Goal: Task Accomplishment & Management: Use online tool/utility

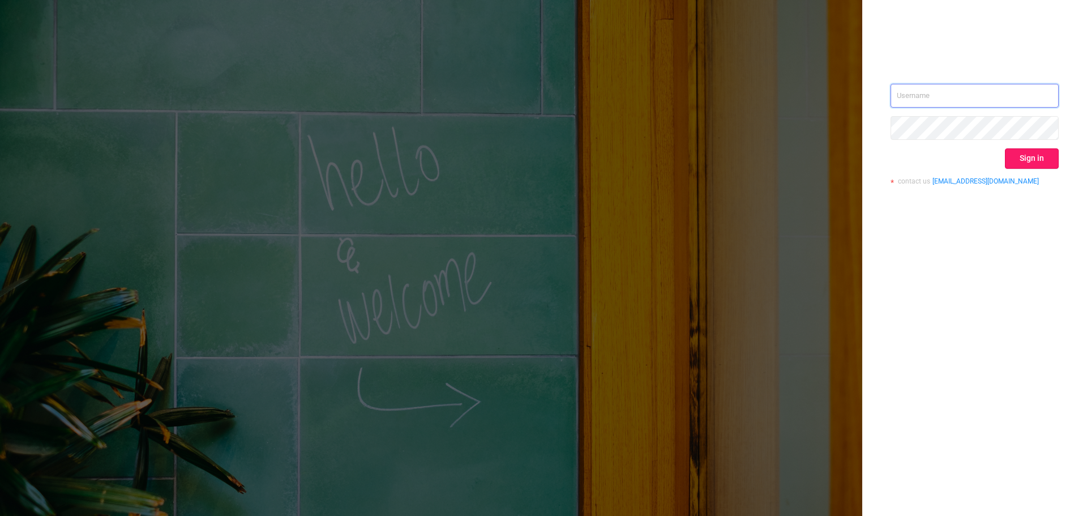
type input "[EMAIL_ADDRESS][DOMAIN_NAME]"
click at [1047, 163] on button "Sign in" at bounding box center [1032, 158] width 54 height 20
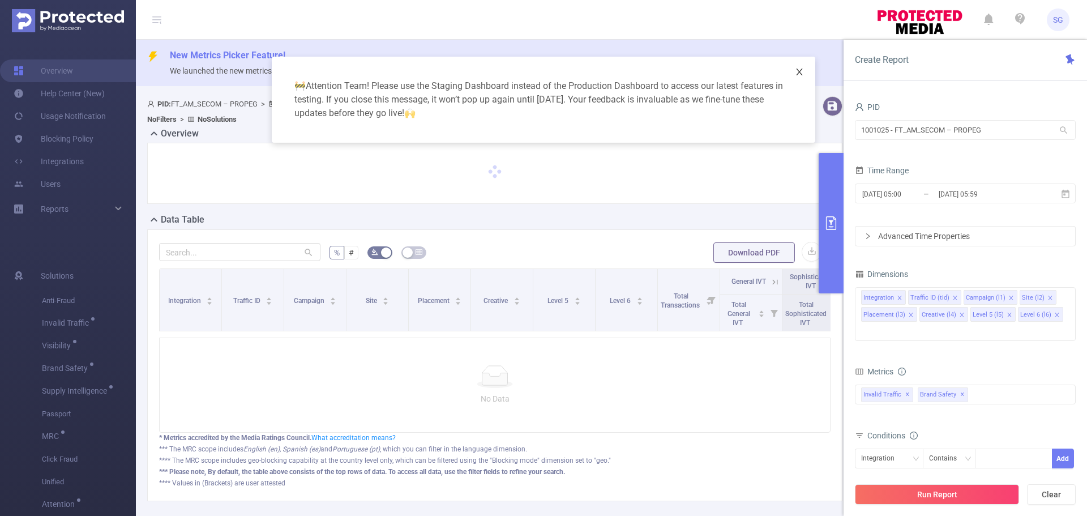
click at [797, 72] on icon "icon: close" at bounding box center [799, 71] width 9 height 9
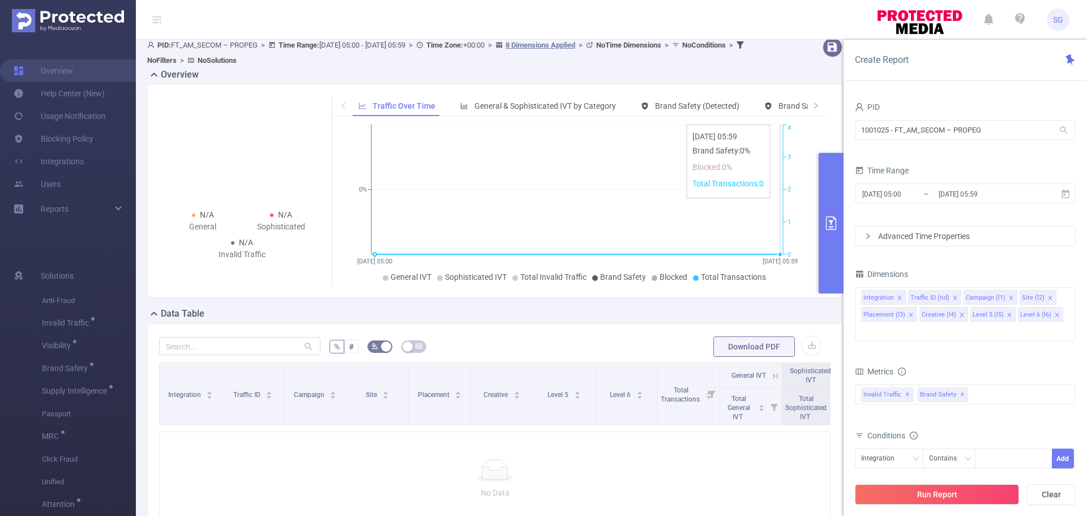
scroll to position [48, 0]
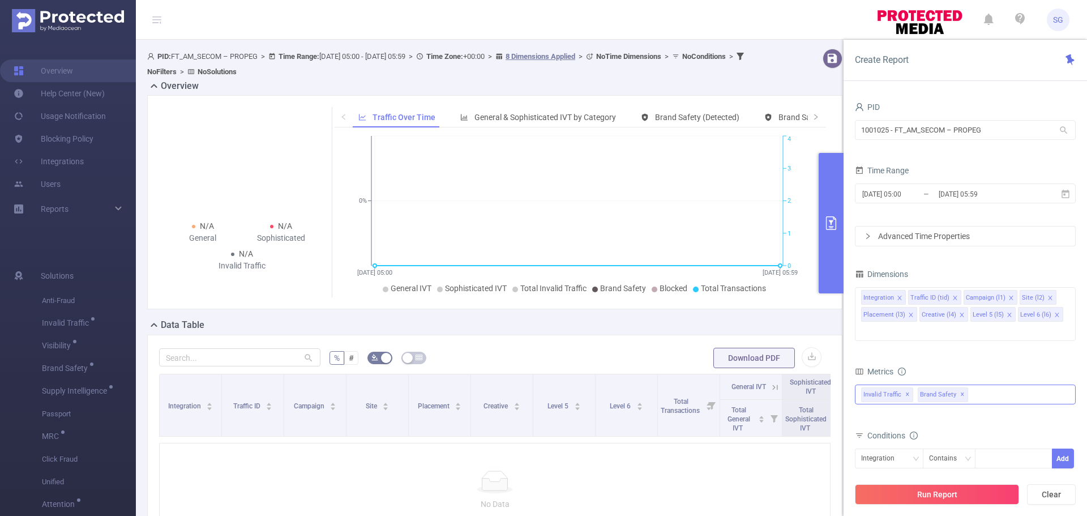
click at [960, 388] on span "✕" at bounding box center [962, 395] width 5 height 14
click at [906, 388] on span "✕" at bounding box center [907, 395] width 5 height 14
click at [989, 134] on input "1001025 - FT_AM_SECOM – PROPEG" at bounding box center [965, 130] width 221 height 20
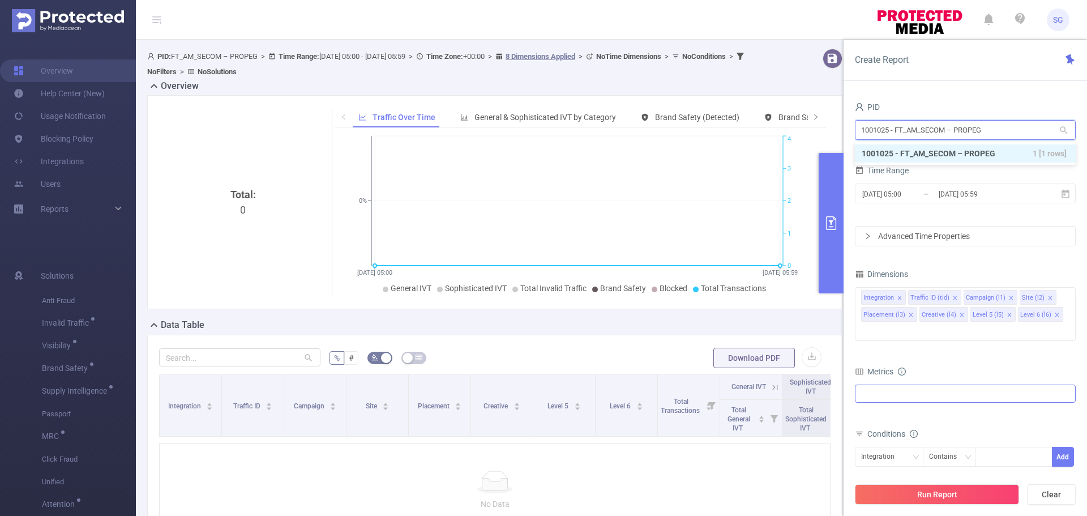
click at [989, 134] on input "1001025 - FT_AM_SECOM – PROPEG" at bounding box center [965, 130] width 221 height 20
type input "betway"
click at [965, 155] on li "1000791 - FT_Betway 6.33M [1.41M rows]" at bounding box center [965, 153] width 221 height 18
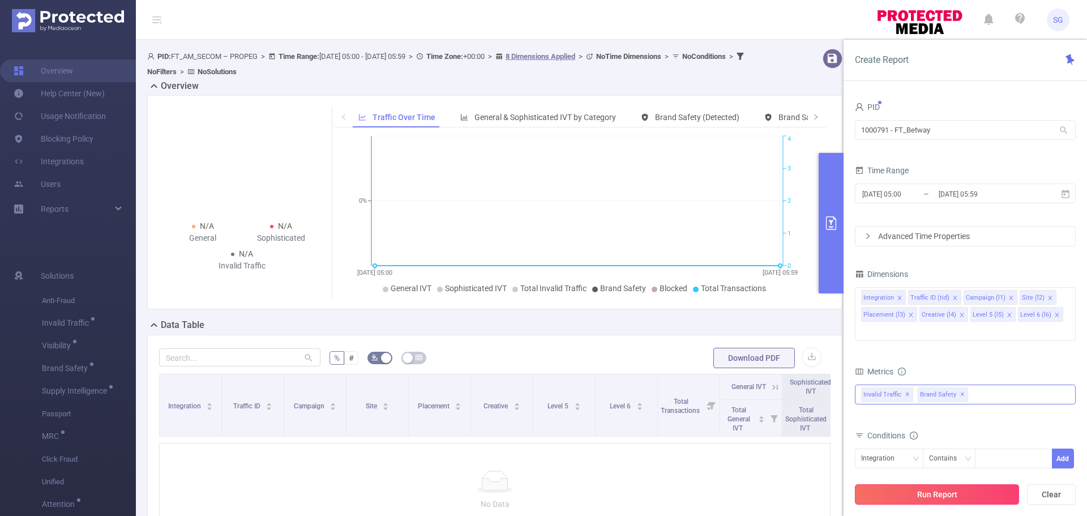
click at [908, 498] on button "Run Report" at bounding box center [937, 494] width 164 height 20
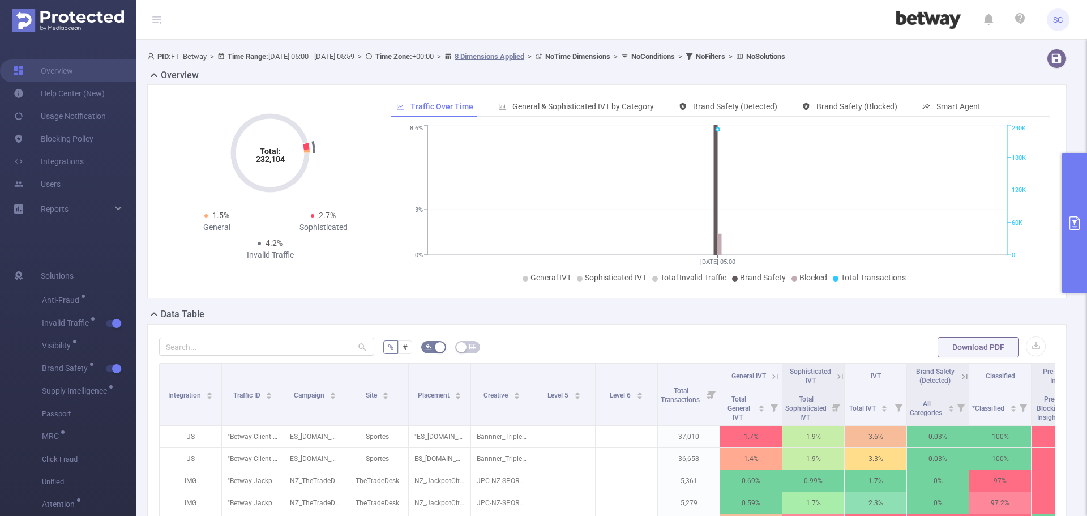
click at [1068, 219] on icon "primary" at bounding box center [1075, 223] width 14 height 14
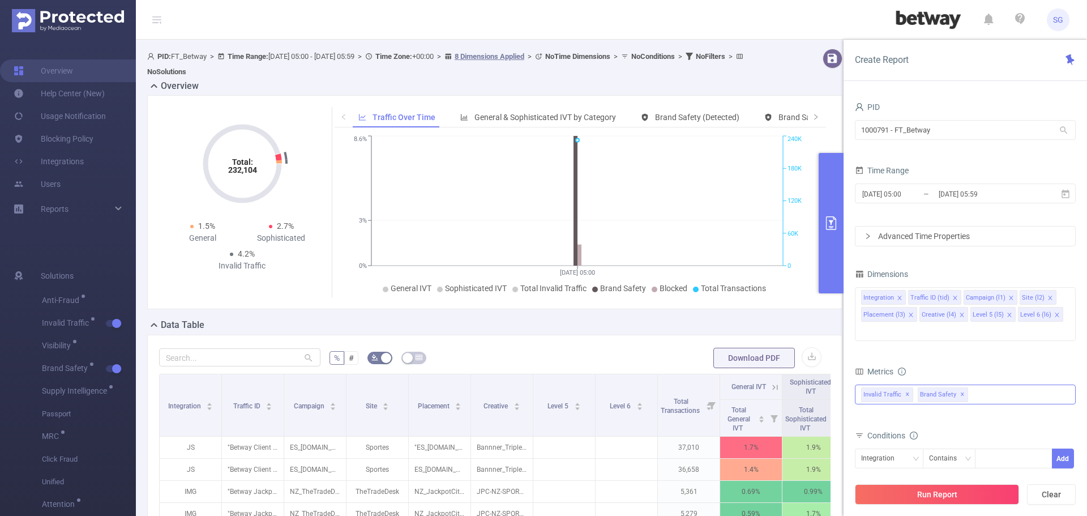
click at [821, 212] on button "primary" at bounding box center [831, 223] width 25 height 140
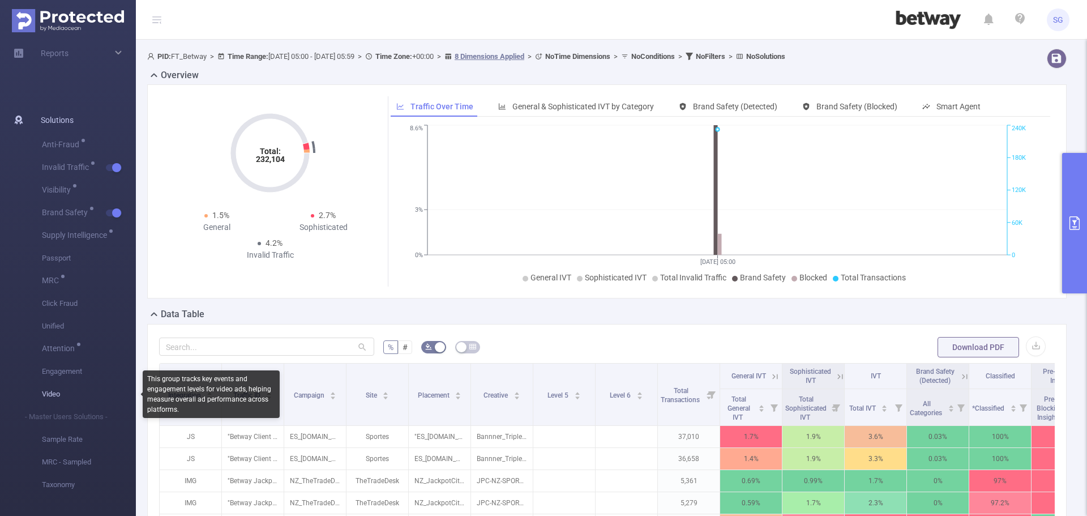
click at [58, 393] on span "Video" at bounding box center [89, 394] width 94 height 23
click at [53, 390] on span "Video" at bounding box center [89, 394] width 94 height 23
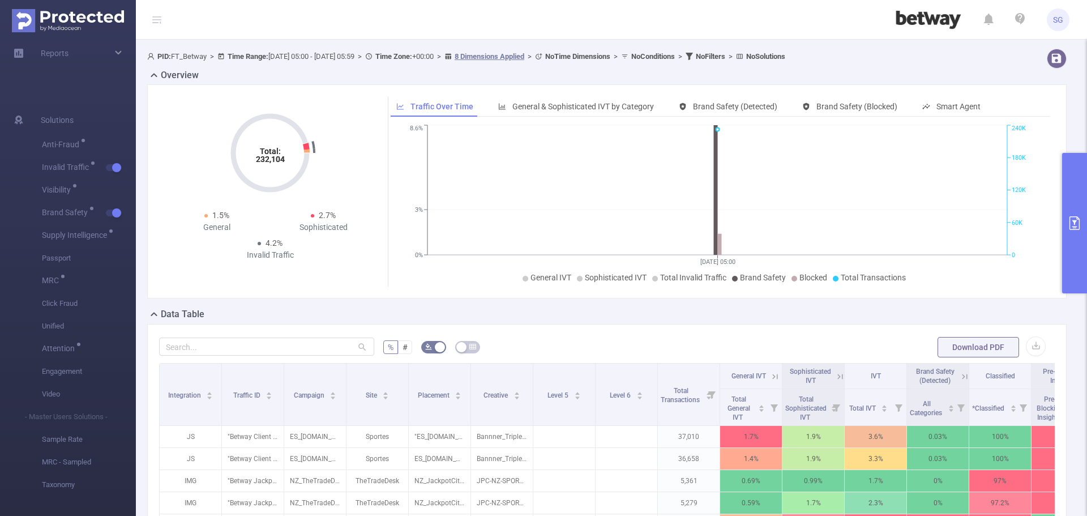
click at [1076, 217] on icon "primary" at bounding box center [1075, 223] width 14 height 14
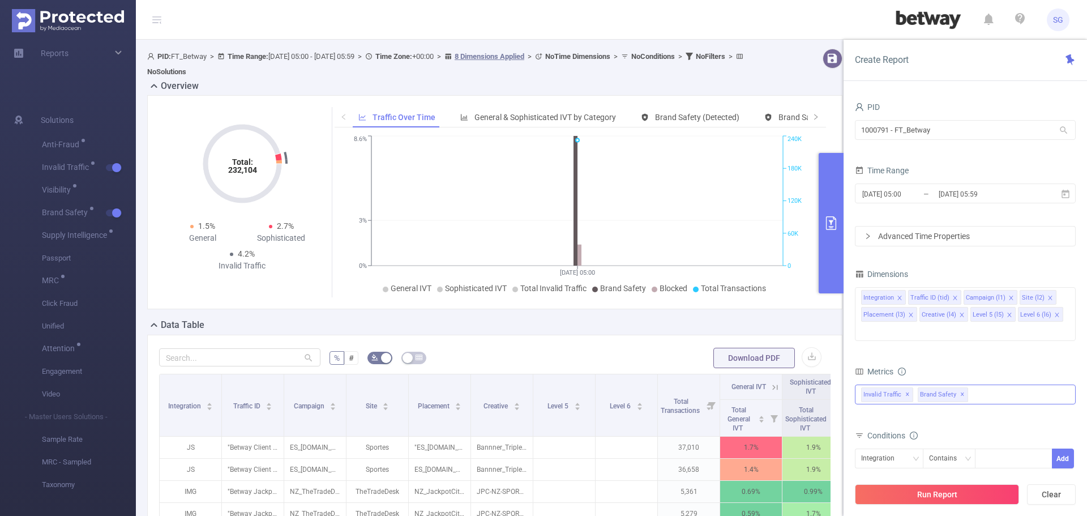
click at [978, 384] on div "Invalid Traffic ✕ Brand Safety ✕" at bounding box center [965, 394] width 221 height 20
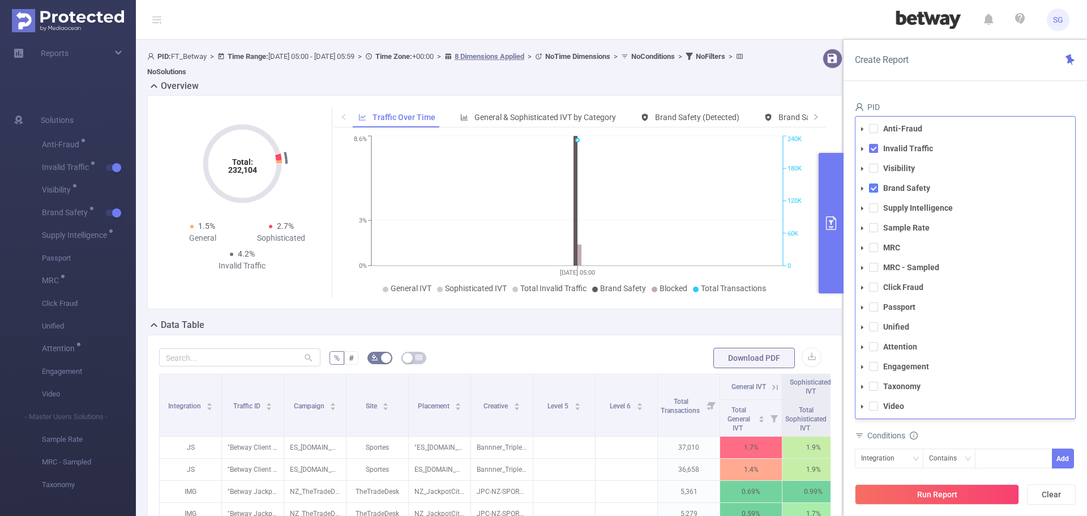
click at [871, 183] on span at bounding box center [873, 187] width 9 height 9
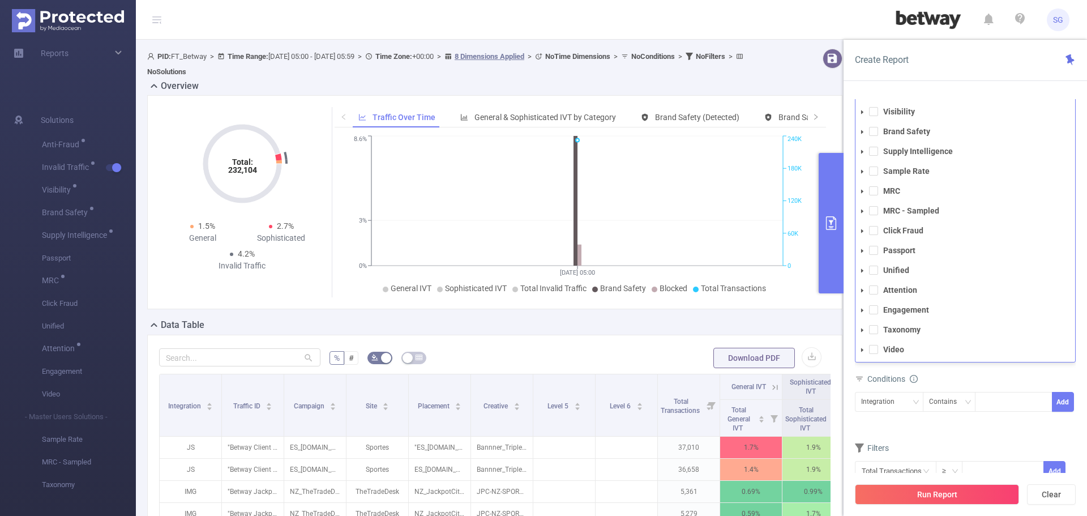
click at [861, 288] on icon "icon: caret-down" at bounding box center [862, 290] width 2 height 4
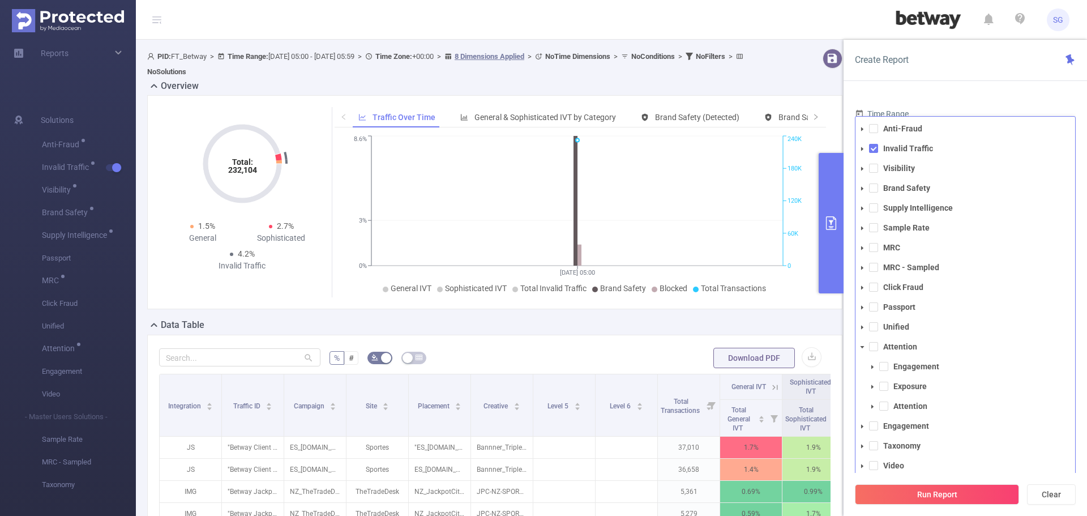
click at [872, 365] on icon "icon: caret-down" at bounding box center [872, 367] width 2 height 4
click at [872, 366] on icon "icon: caret-down" at bounding box center [873, 367] width 4 height 2
click at [872, 384] on icon "icon: caret-down" at bounding box center [873, 387] width 6 height 6
click at [874, 404] on icon "icon: caret-down" at bounding box center [873, 407] width 6 height 6
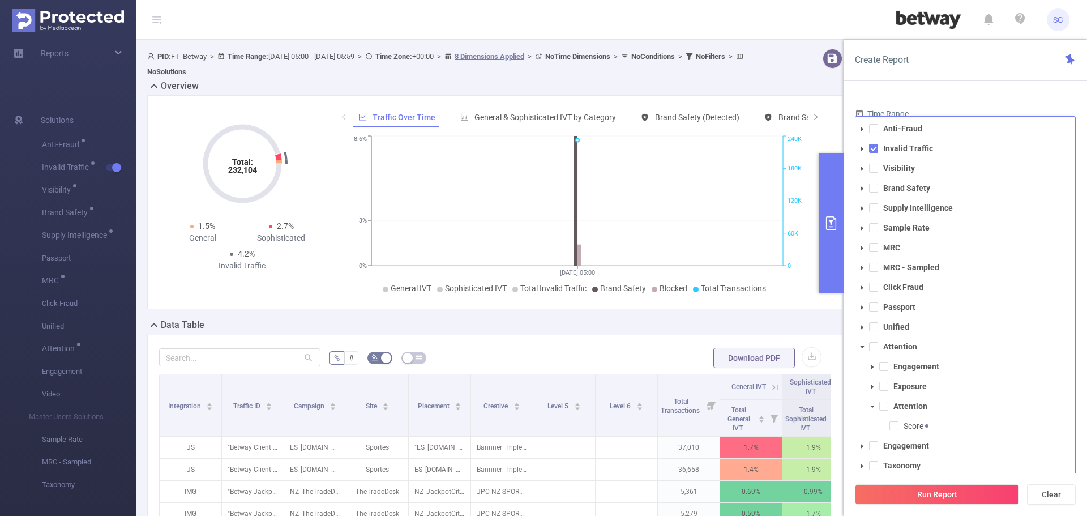
click at [874, 404] on icon "icon: caret-down" at bounding box center [873, 407] width 6 height 6
click at [865, 420] on span at bounding box center [863, 427] width 14 height 14
click at [874, 443] on icon "icon: caret-down" at bounding box center [873, 446] width 6 height 6
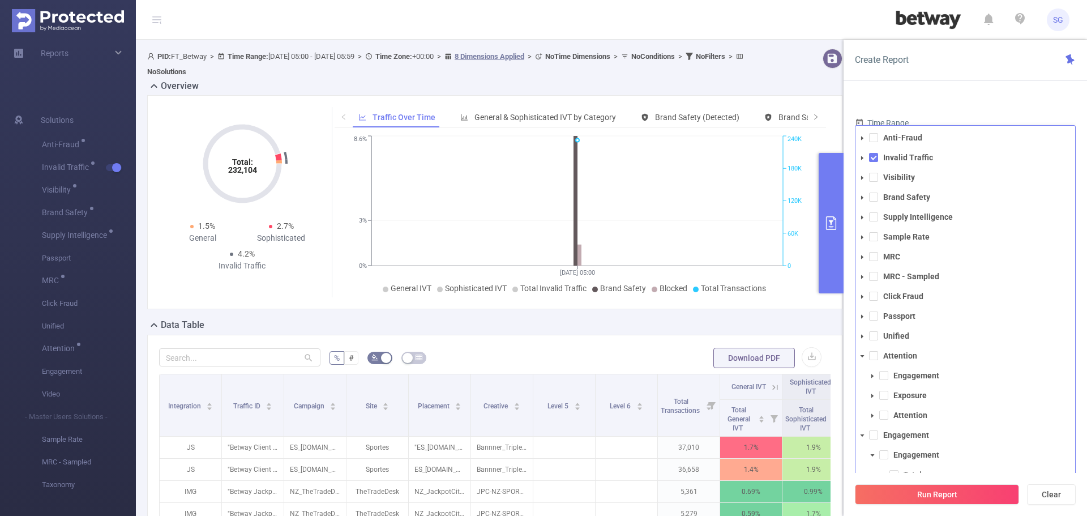
click at [862, 330] on span at bounding box center [863, 337] width 14 height 14
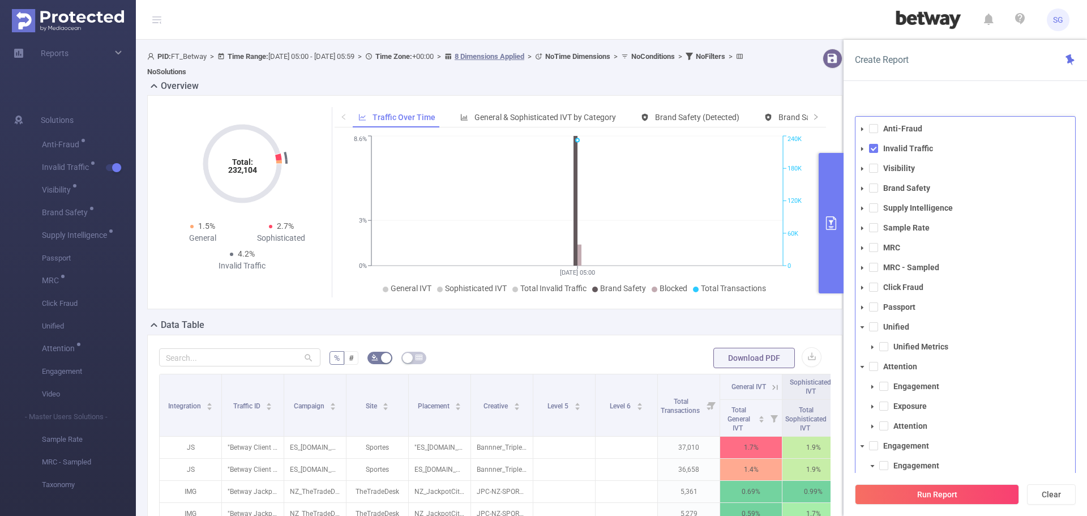
click at [872, 344] on icon "icon: caret-down" at bounding box center [873, 347] width 6 height 6
click at [860, 324] on icon "icon: caret-down" at bounding box center [862, 327] width 6 height 6
click at [863, 305] on icon "icon: caret-down" at bounding box center [862, 308] width 6 height 6
click at [874, 320] on span at bounding box center [873, 327] width 14 height 14
click at [862, 306] on icon "icon: caret-down" at bounding box center [863, 307] width 4 height 2
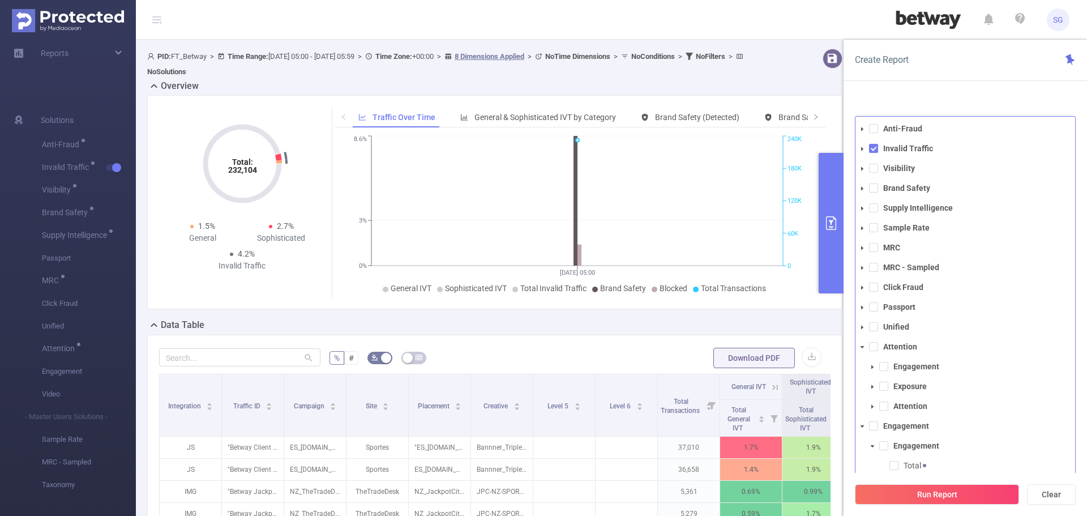
click at [865, 281] on span at bounding box center [863, 288] width 14 height 14
click at [873, 305] on icon "icon: caret-down" at bounding box center [873, 308] width 6 height 6
click at [873, 306] on icon "icon: caret-down" at bounding box center [873, 307] width 4 height 2
click at [862, 285] on icon "icon: caret-down" at bounding box center [862, 288] width 6 height 6
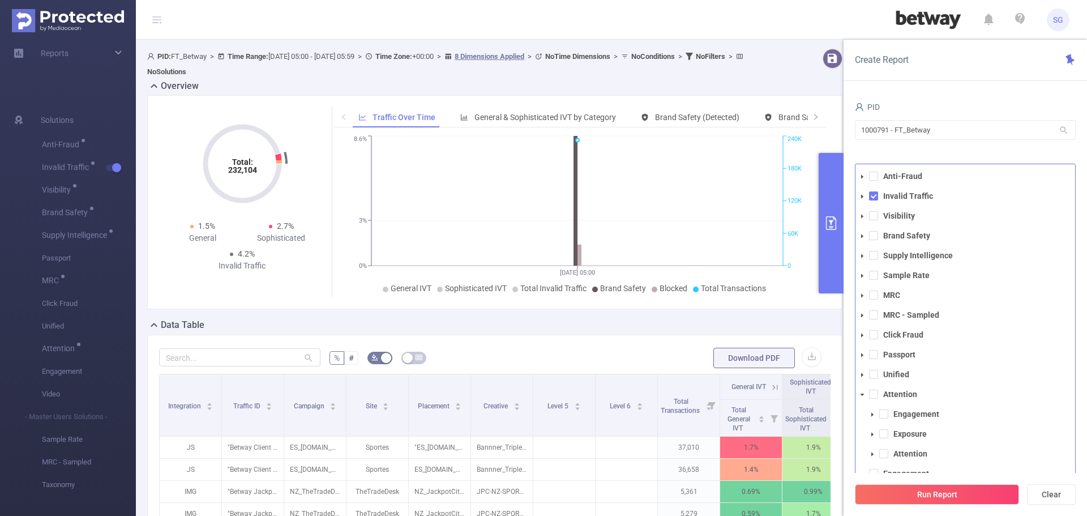
click at [977, 95] on div "PID 1000791 - FT_Betway 1000791 - FT_Betway Time Range [DATE] 05:00 _ [DATE] 05…" at bounding box center [965, 312] width 243 height 448
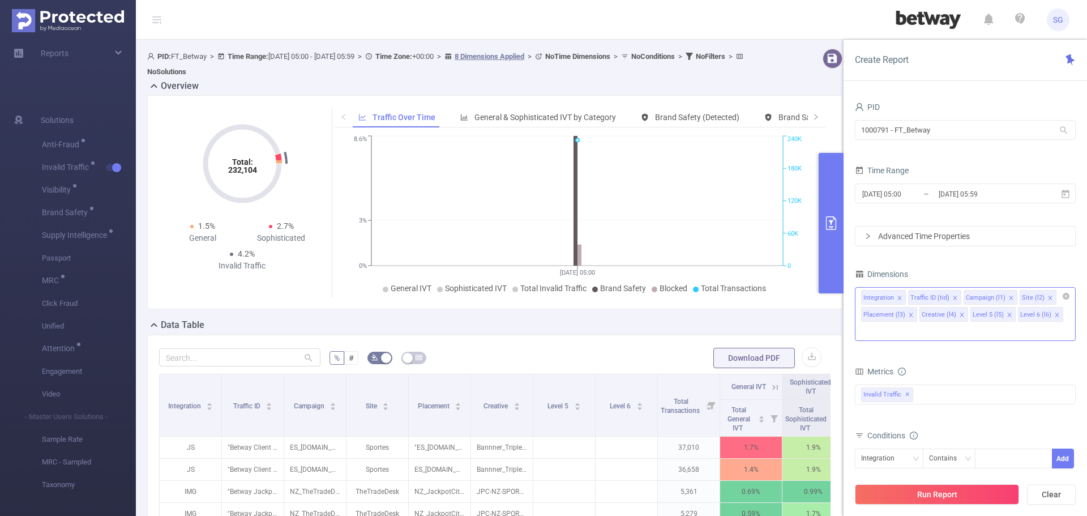
click at [867, 324] on input at bounding box center [864, 331] width 6 height 15
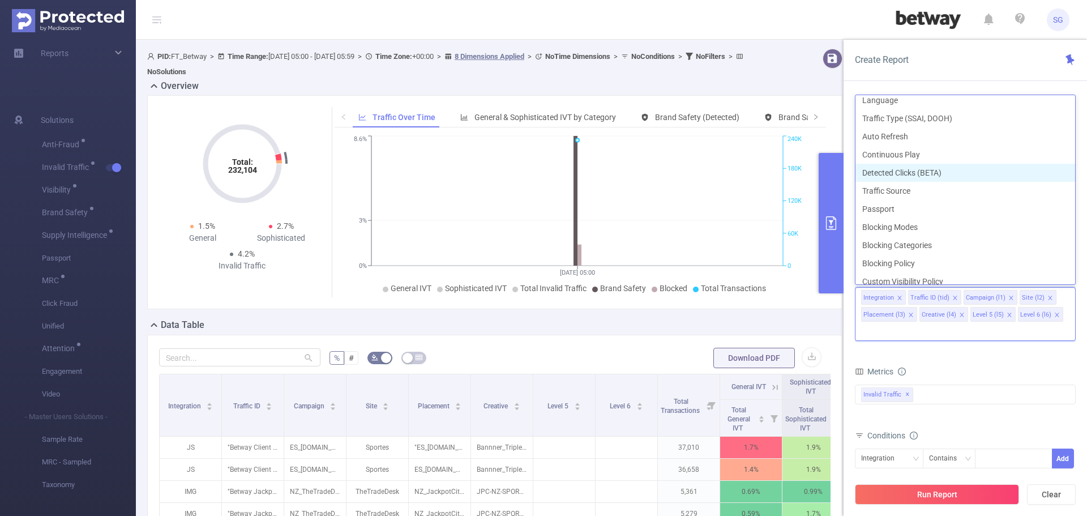
scroll to position [323, 0]
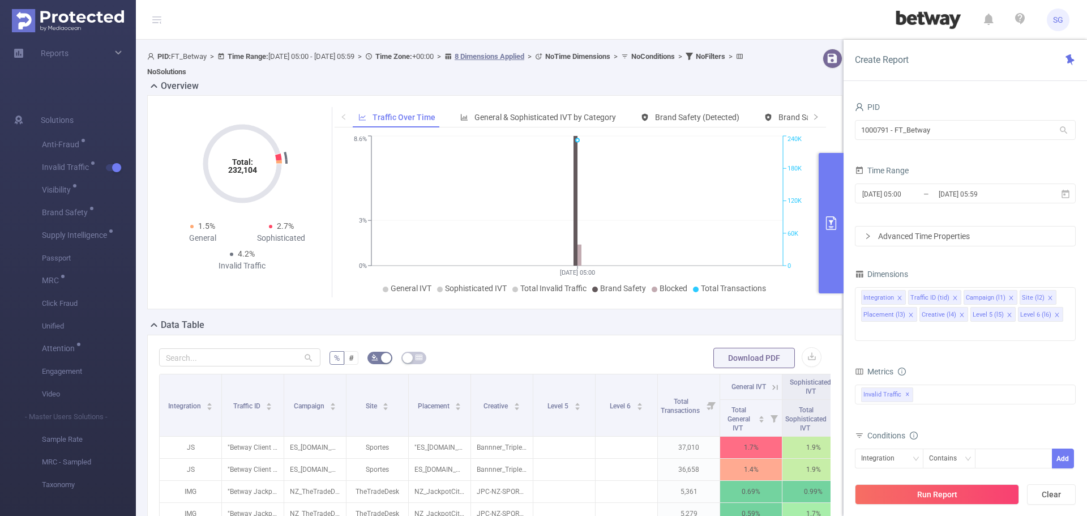
click at [943, 363] on div "Metrics" at bounding box center [965, 372] width 221 height 19
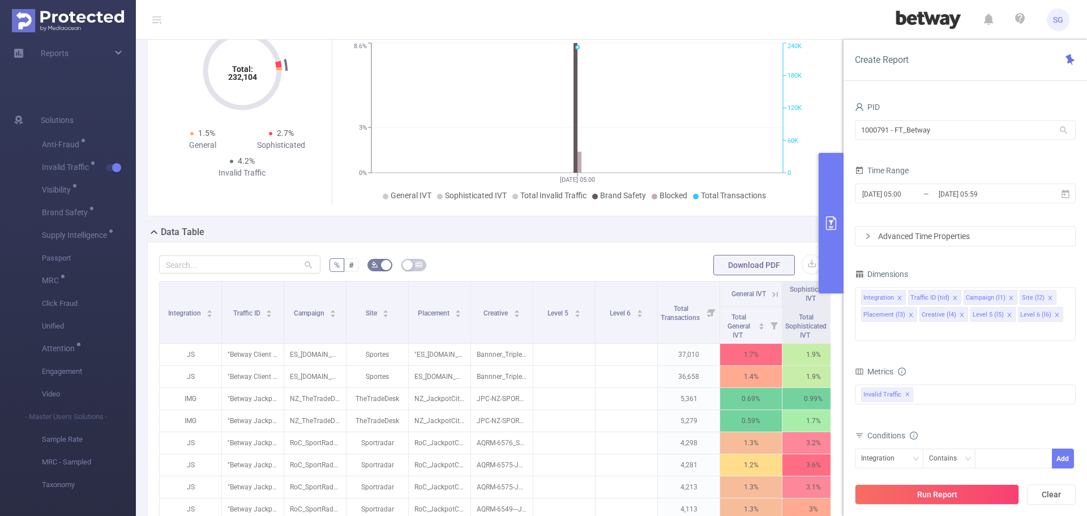
scroll to position [161, 0]
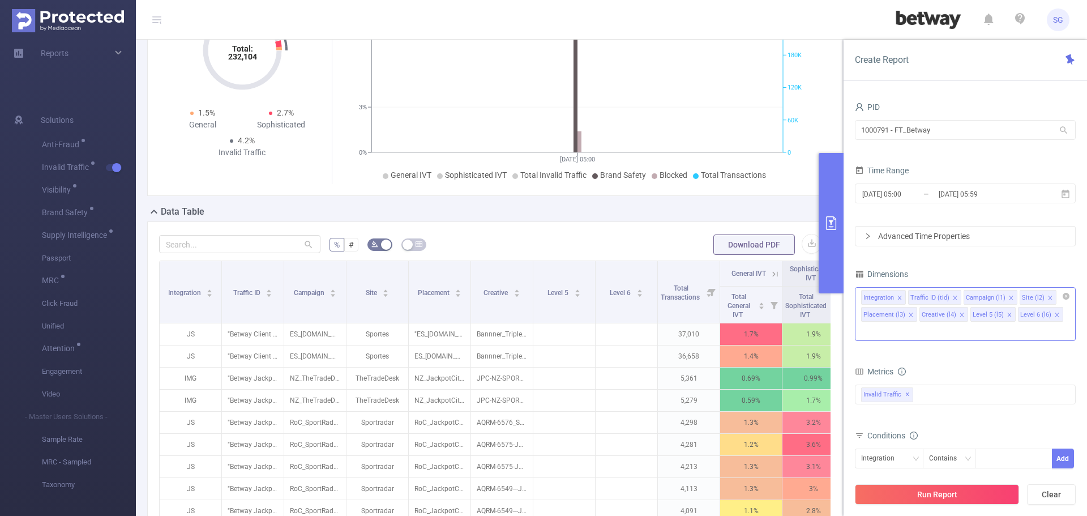
click at [1007, 318] on icon "icon: close" at bounding box center [1010, 315] width 6 height 7
click at [1008, 314] on icon "icon: close" at bounding box center [1010, 315] width 6 height 6
click at [953, 375] on div "Invalid Traffic ✕ Anti-Fraud Invalid Traffic Visibility Brand Safety Supply Int…" at bounding box center [965, 377] width 221 height 20
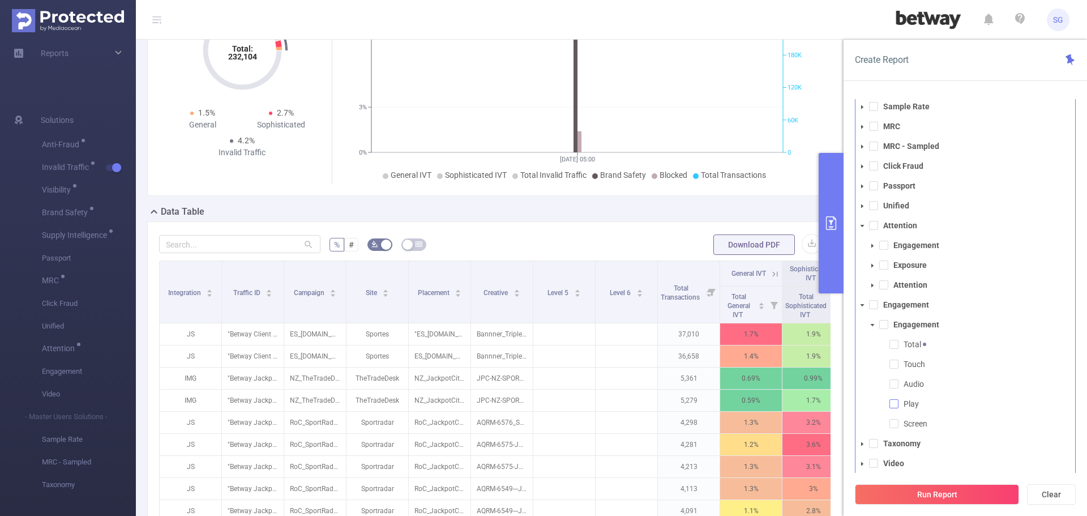
click at [895, 402] on span at bounding box center [893, 403] width 9 height 9
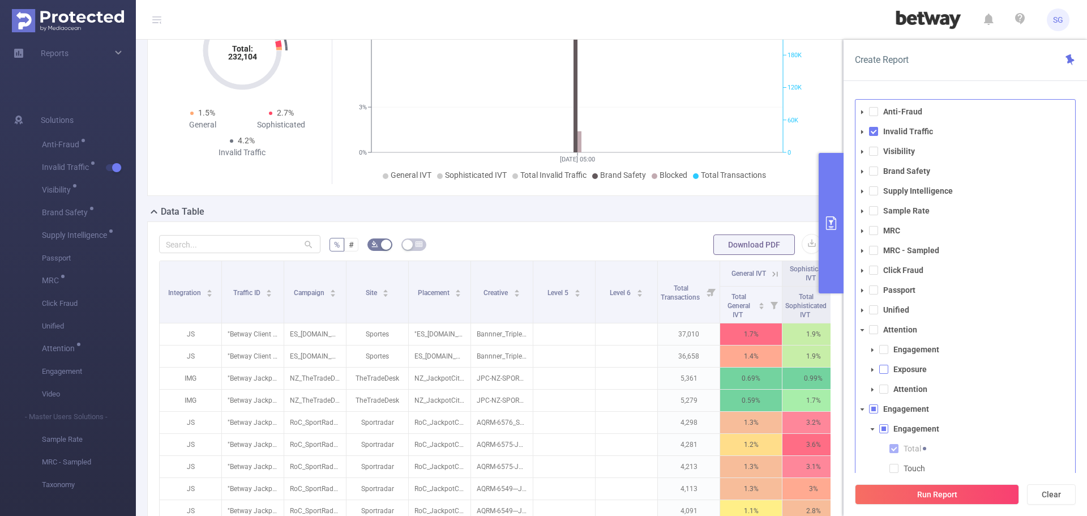
click at [884, 370] on span at bounding box center [883, 369] width 9 height 9
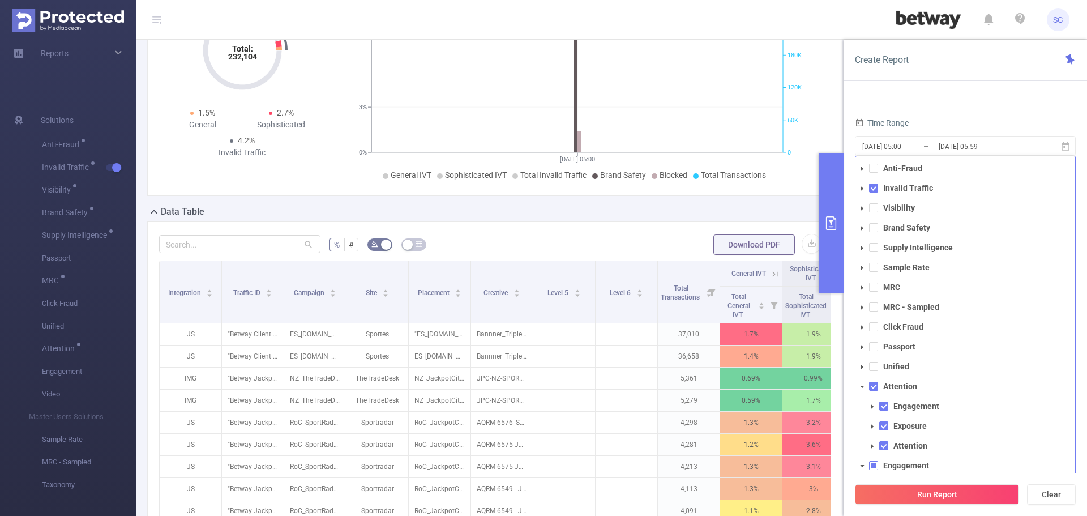
click at [861, 206] on icon "icon: caret-down" at bounding box center [862, 209] width 6 height 6
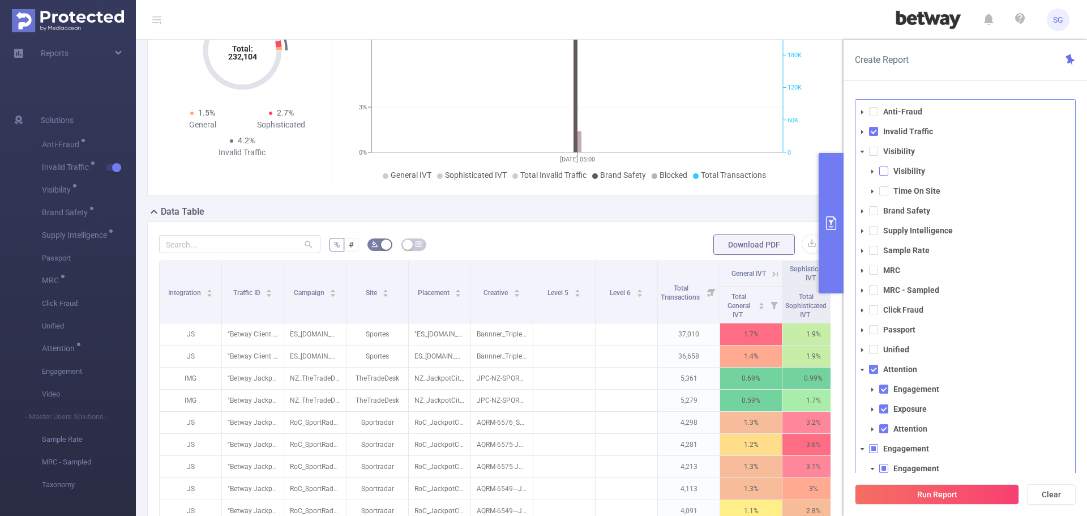
click at [882, 173] on span at bounding box center [883, 170] width 9 height 9
click at [871, 148] on span at bounding box center [873, 151] width 9 height 9
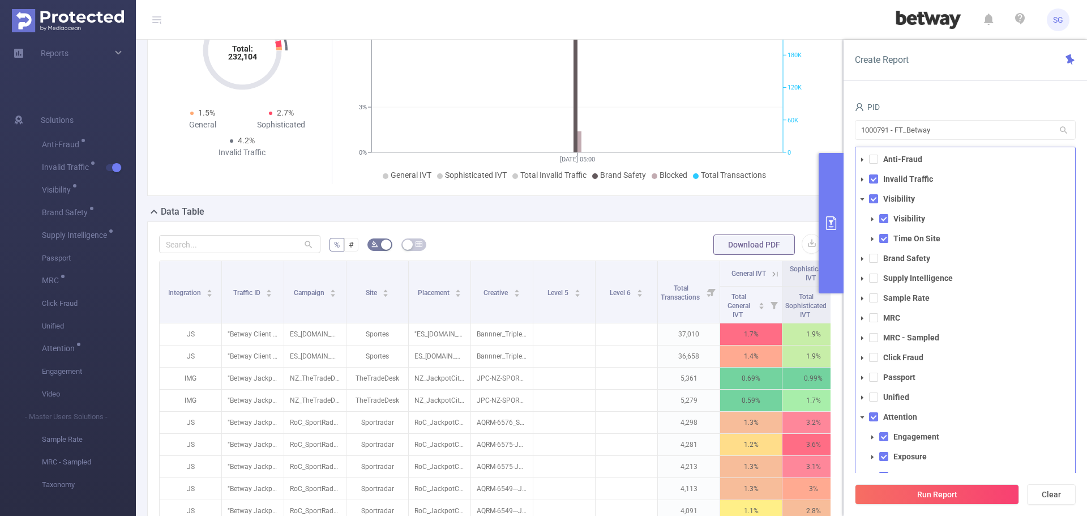
click at [862, 180] on icon "icon: caret-down" at bounding box center [862, 180] width 6 height 6
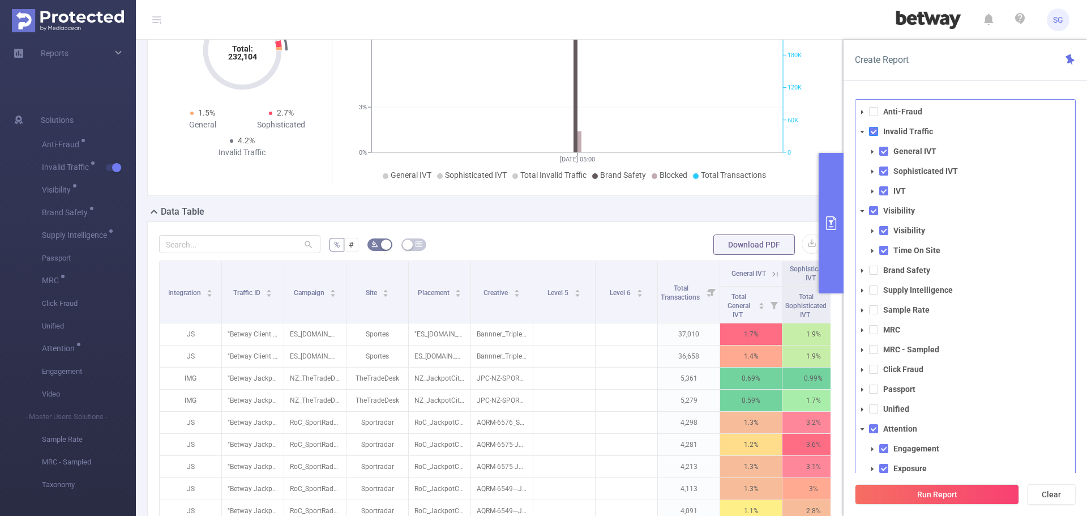
click at [874, 132] on span at bounding box center [873, 131] width 9 height 9
click at [863, 132] on icon "icon: caret-down" at bounding box center [862, 132] width 6 height 6
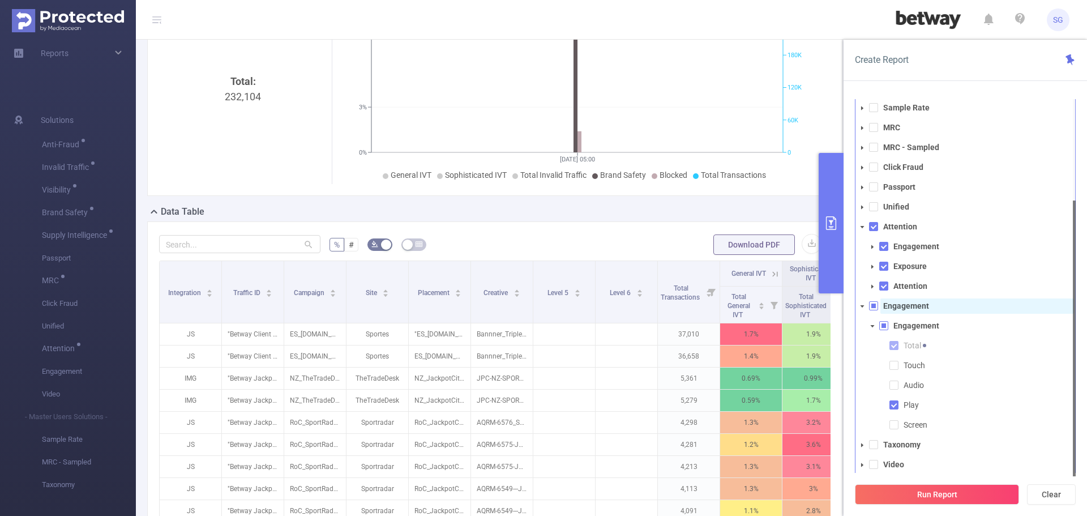
scroll to position [5, 0]
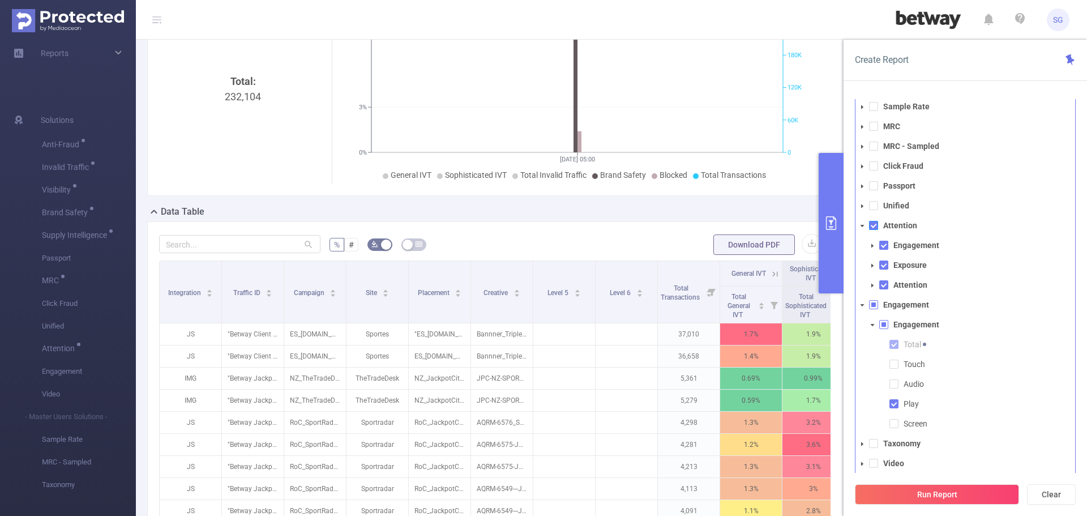
click at [872, 225] on span at bounding box center [873, 225] width 9 height 9
click at [876, 306] on span at bounding box center [873, 304] width 9 height 9
click at [882, 280] on span at bounding box center [883, 284] width 9 height 9
click at [940, 498] on button "Run Report" at bounding box center [937, 494] width 164 height 20
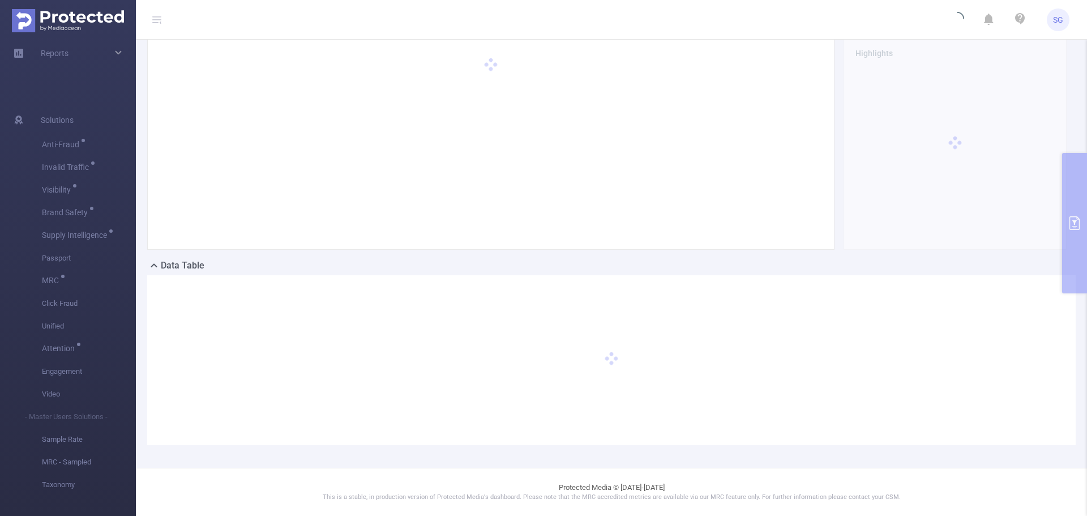
scroll to position [96, 0]
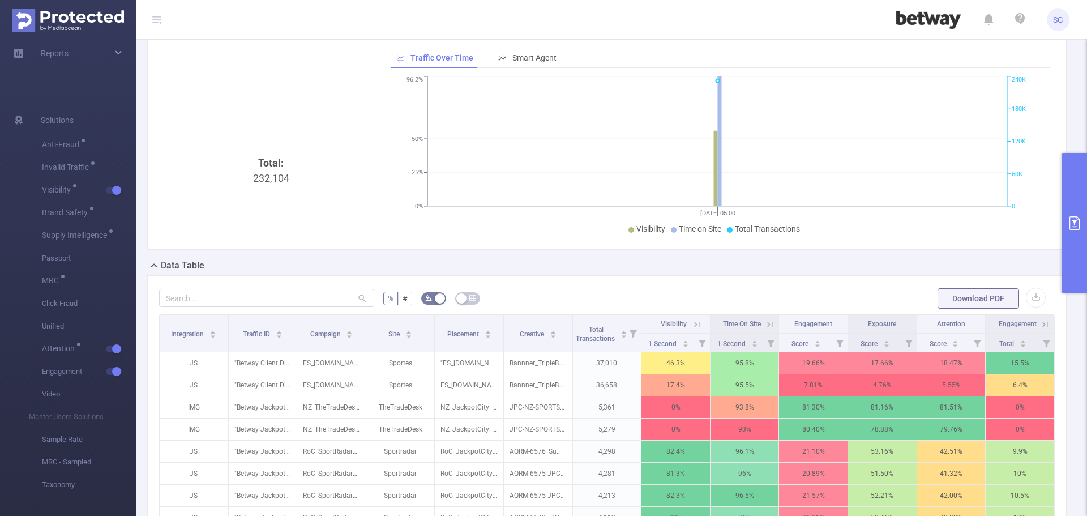
click at [1079, 228] on icon "primary" at bounding box center [1075, 223] width 14 height 14
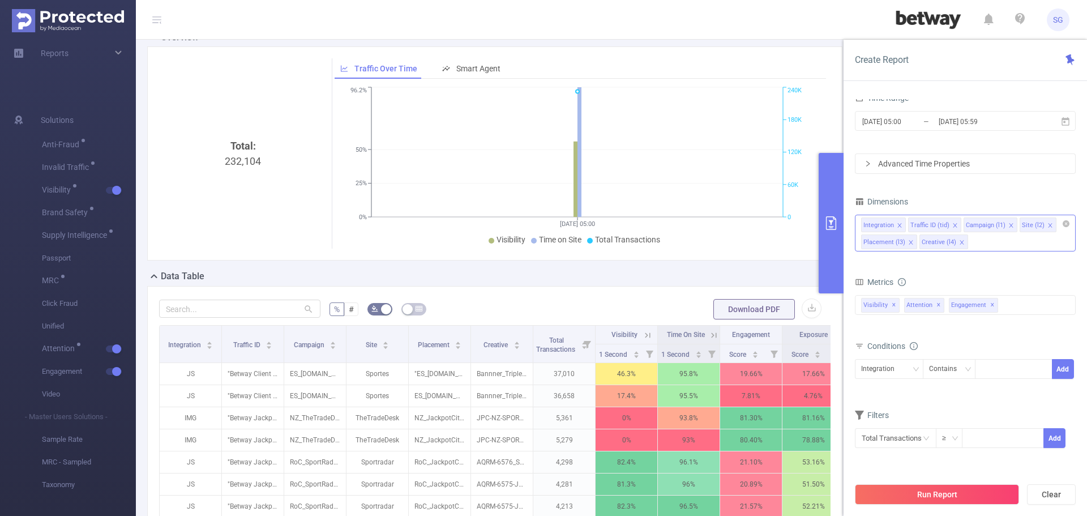
click at [830, 230] on button "primary" at bounding box center [831, 223] width 25 height 140
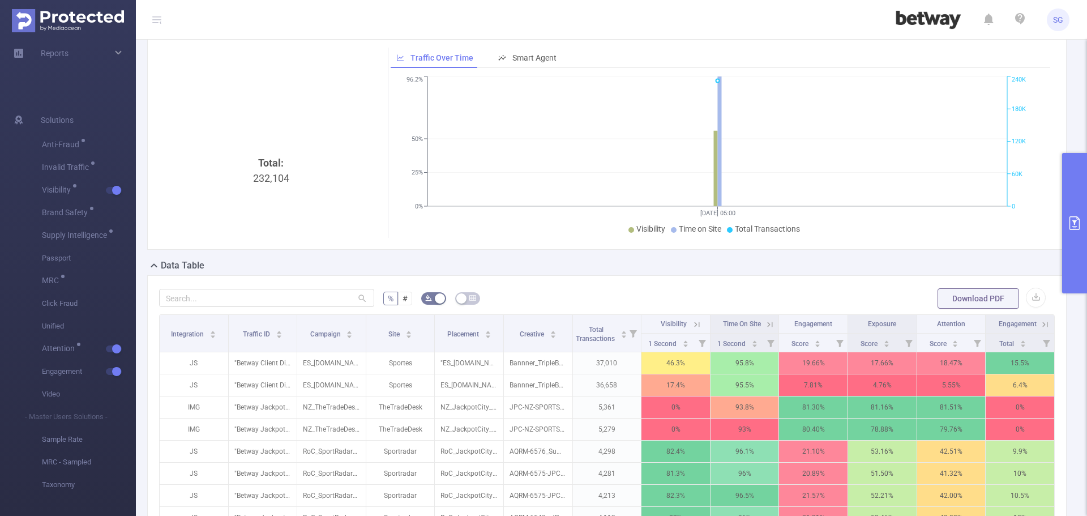
click at [765, 319] on icon at bounding box center [770, 324] width 10 height 10
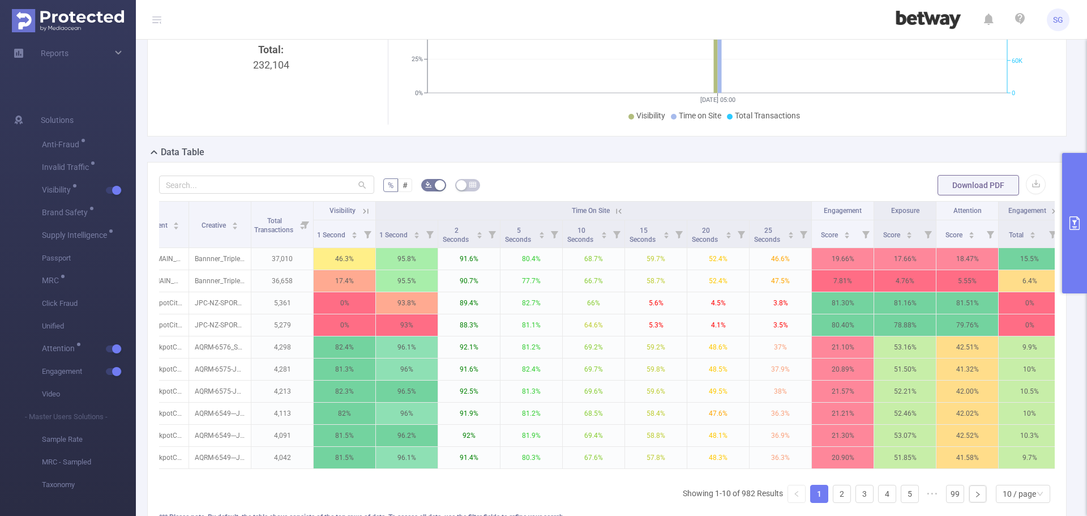
scroll to position [0, 299]
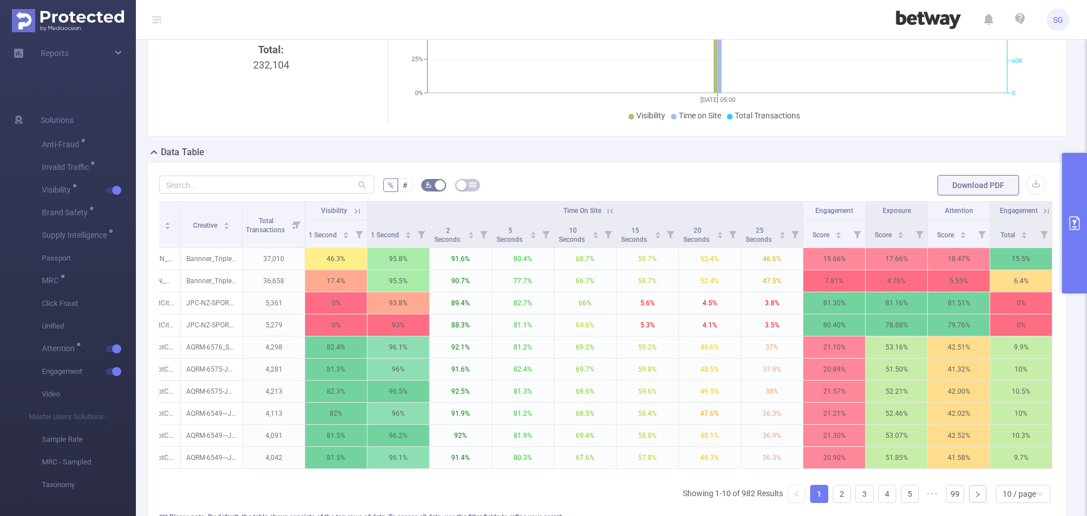
click at [1039, 205] on icon at bounding box center [1045, 210] width 14 height 11
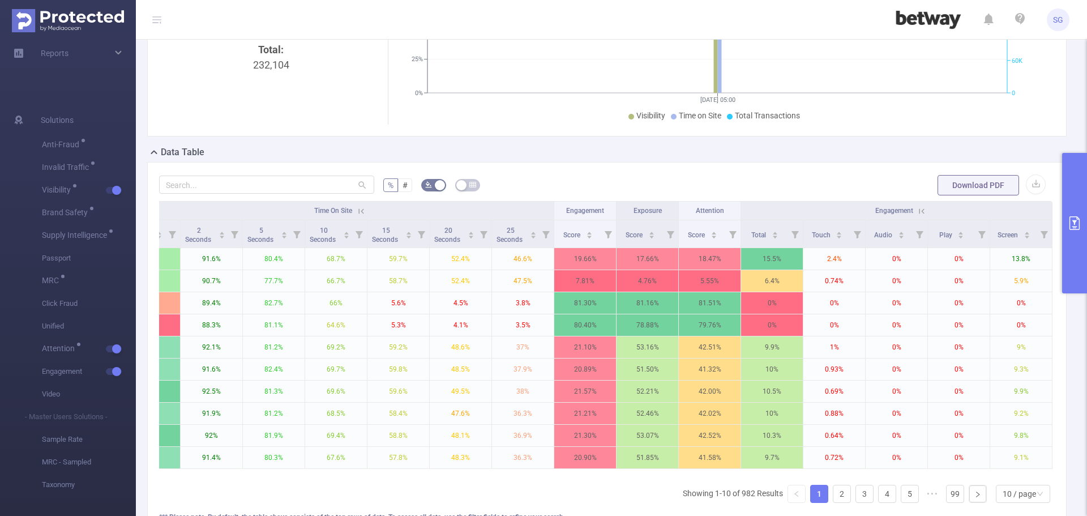
scroll to position [0, 548]
drag, startPoint x: 665, startPoint y: 484, endPoint x: 611, endPoint y: 487, distance: 54.5
click at [611, 487] on div "Integration Traffic ID Campaign Site Placement Creative Total Transactions Visi…" at bounding box center [607, 356] width 896 height 311
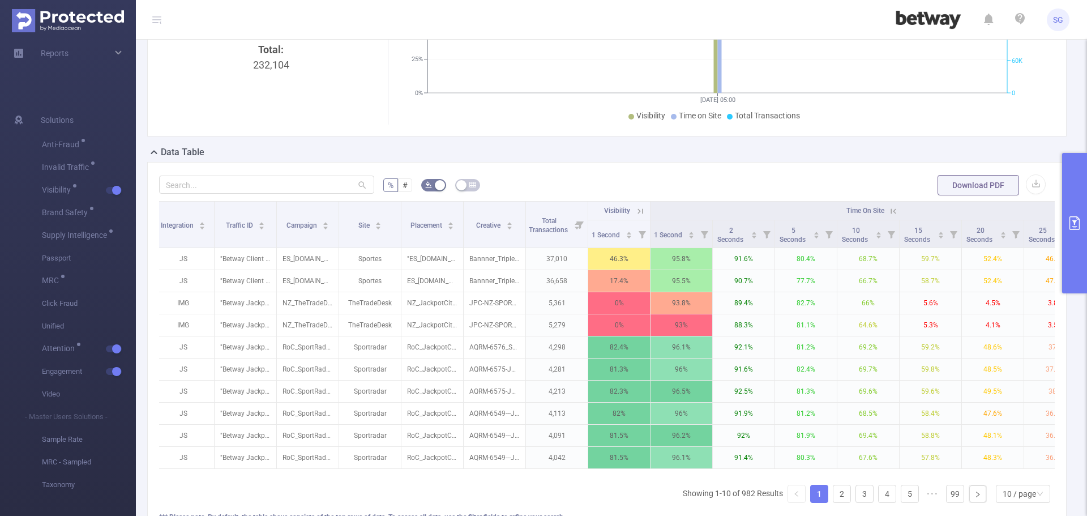
scroll to position [0, 7]
click at [1077, 226] on icon "primary" at bounding box center [1075, 223] width 14 height 14
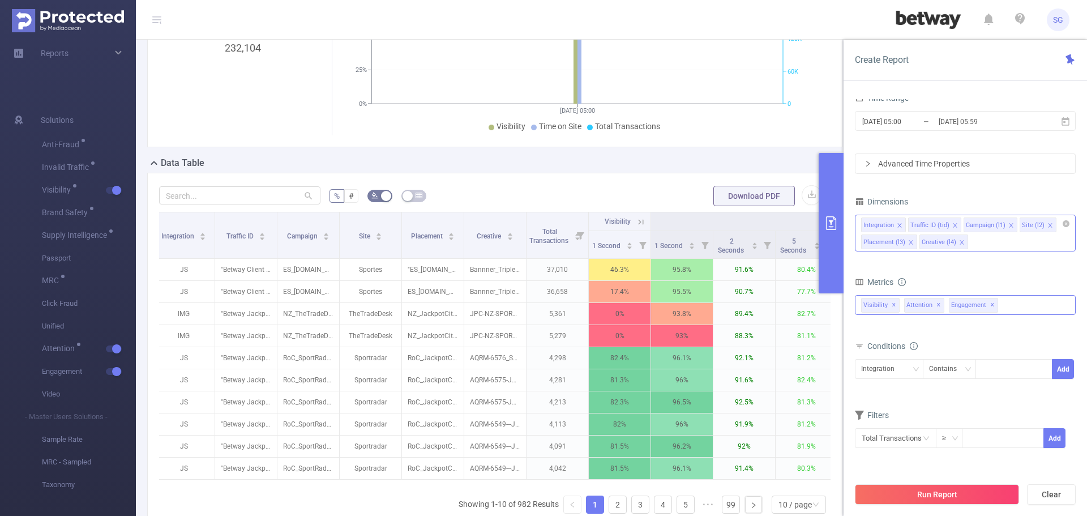
click at [1013, 312] on div "Anti-Fraud Invalid Traffic Visibility Visibility Time On Site Brand Safety Supp…" at bounding box center [965, 305] width 221 height 20
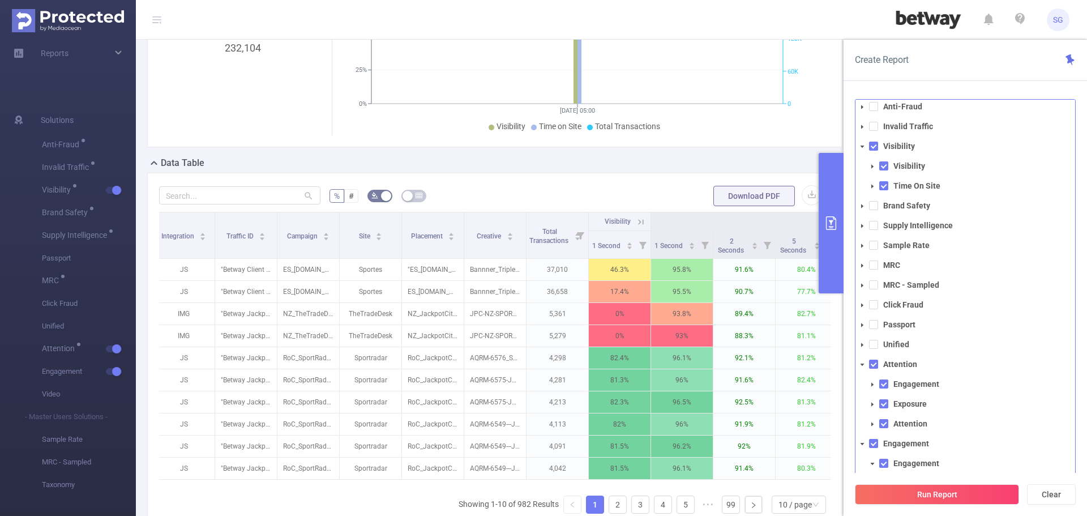
click at [861, 223] on icon "icon: caret-down" at bounding box center [862, 226] width 6 height 6
click at [871, 244] on icon "icon: caret-down" at bounding box center [872, 245] width 2 height 4
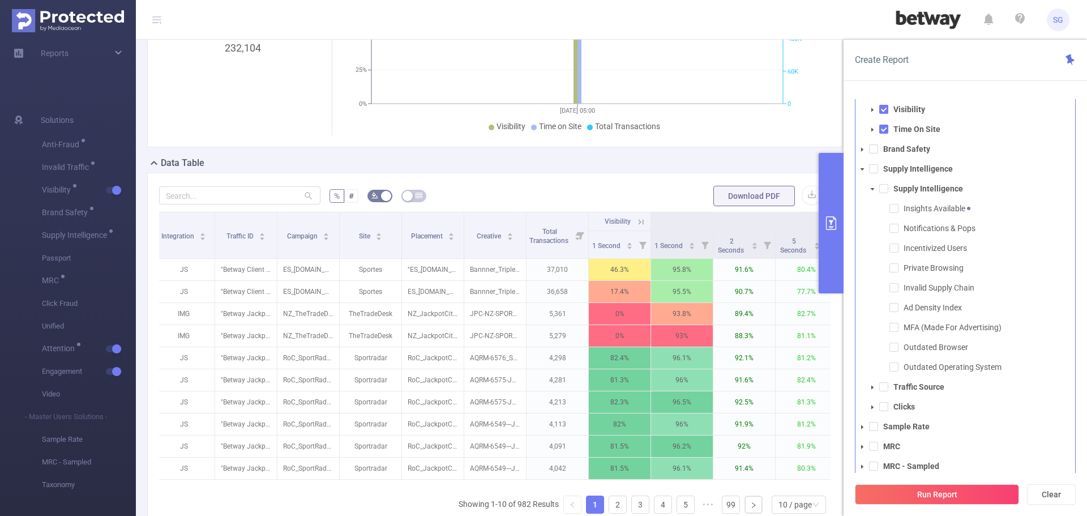
click at [875, 387] on icon "icon: caret-down" at bounding box center [873, 387] width 6 height 6
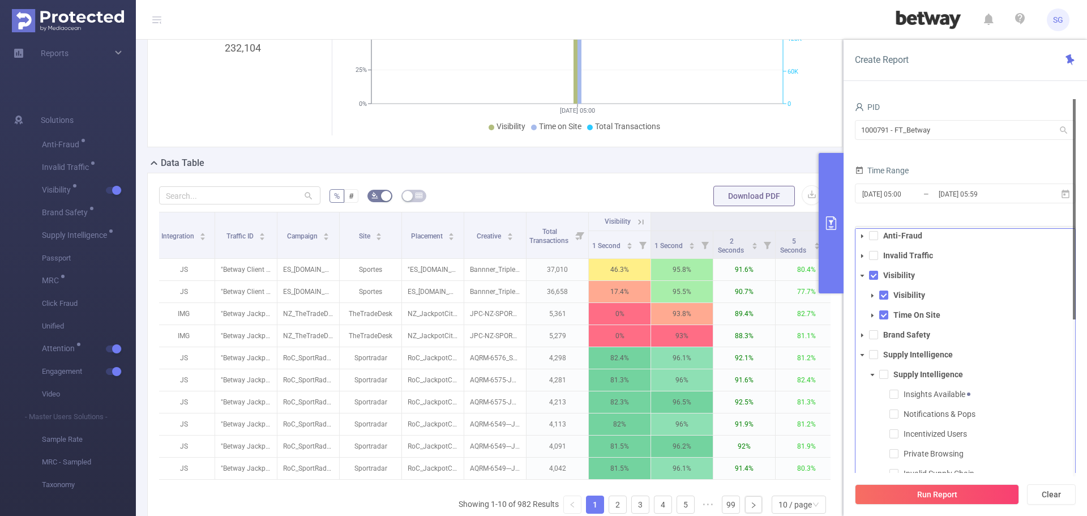
click at [862, 259] on span at bounding box center [863, 256] width 14 height 14
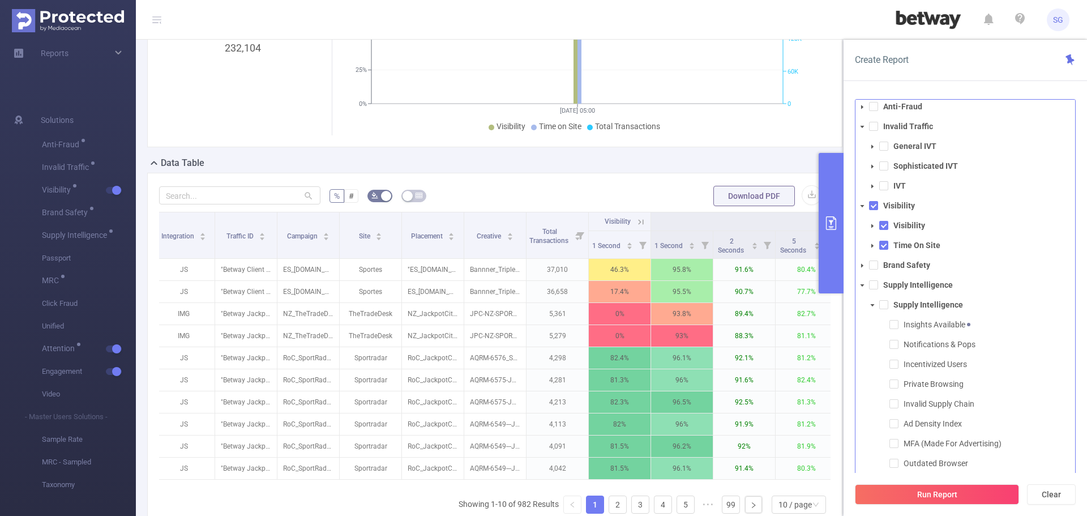
scroll to position [0, 0]
click at [872, 147] on span at bounding box center [873, 152] width 14 height 14
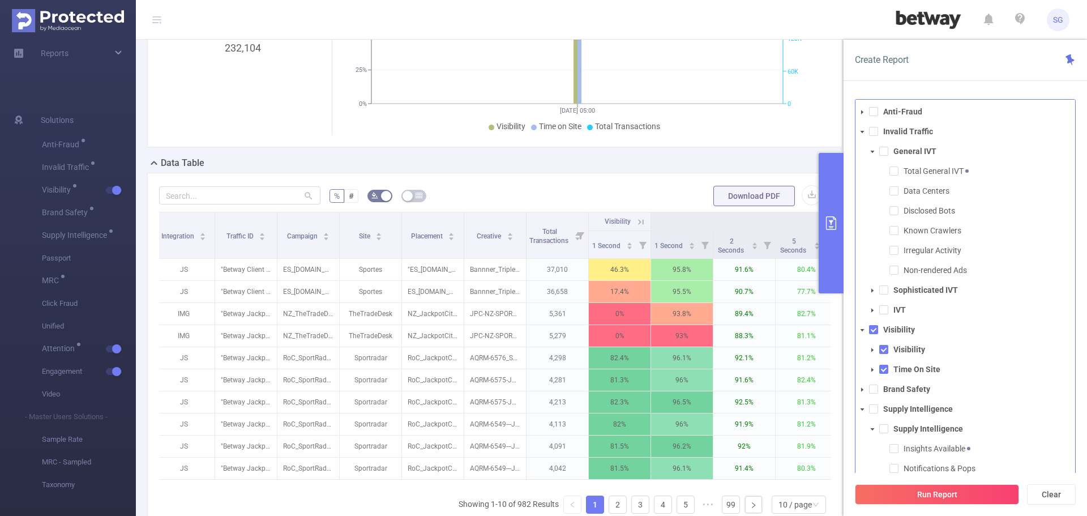
click at [872, 147] on span at bounding box center [873, 152] width 14 height 14
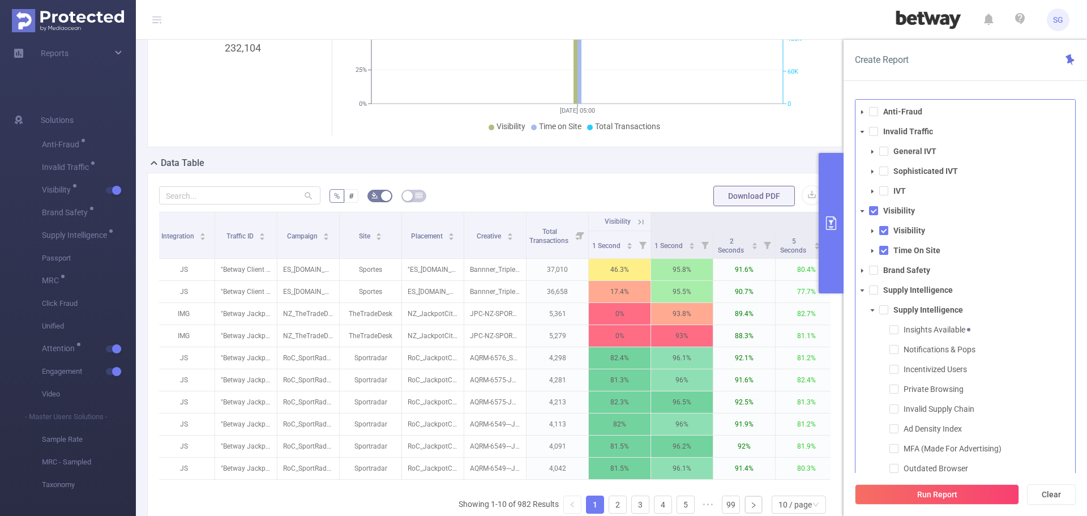
click at [872, 168] on span at bounding box center [873, 172] width 14 height 14
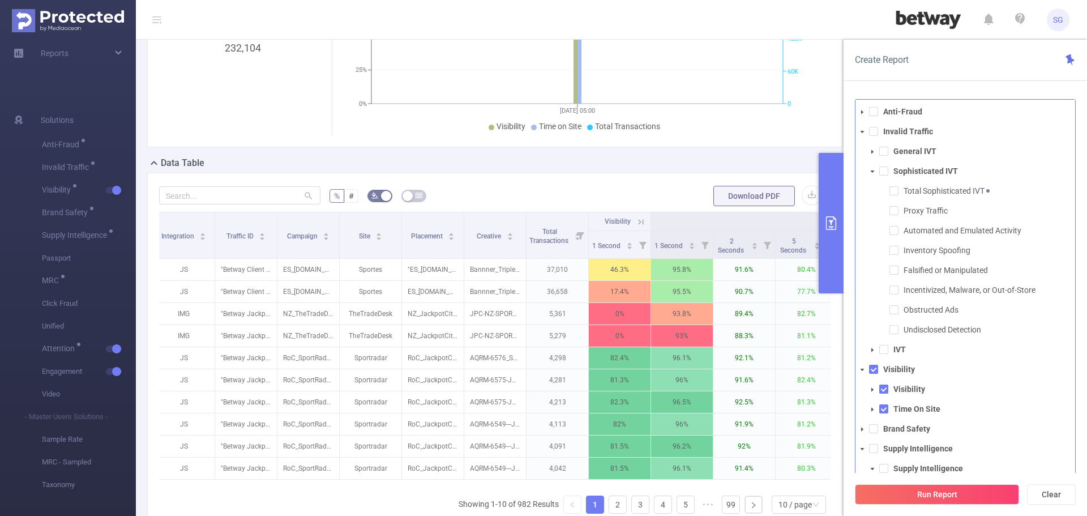
click at [873, 168] on span at bounding box center [873, 172] width 14 height 14
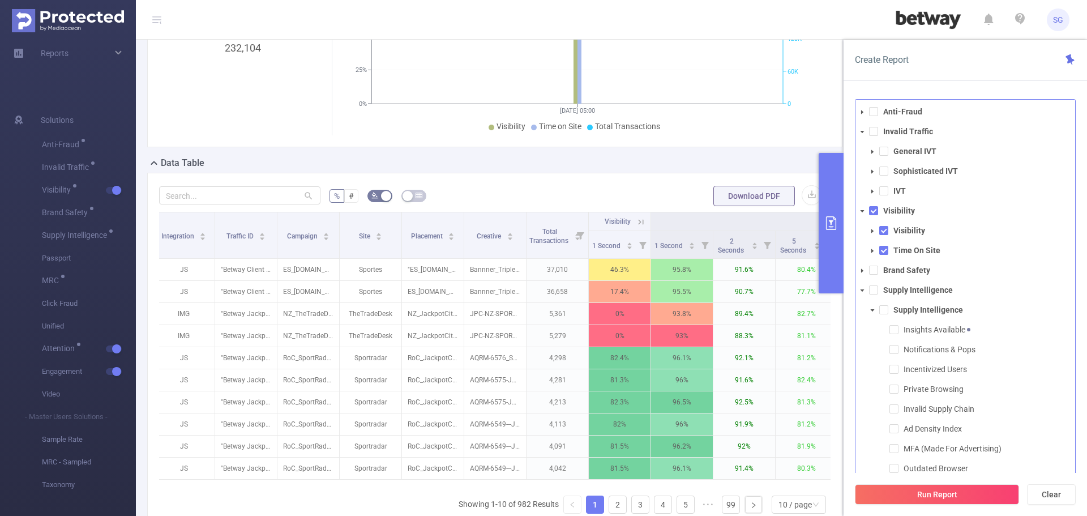
click at [872, 189] on icon "icon: caret-down" at bounding box center [873, 192] width 6 height 6
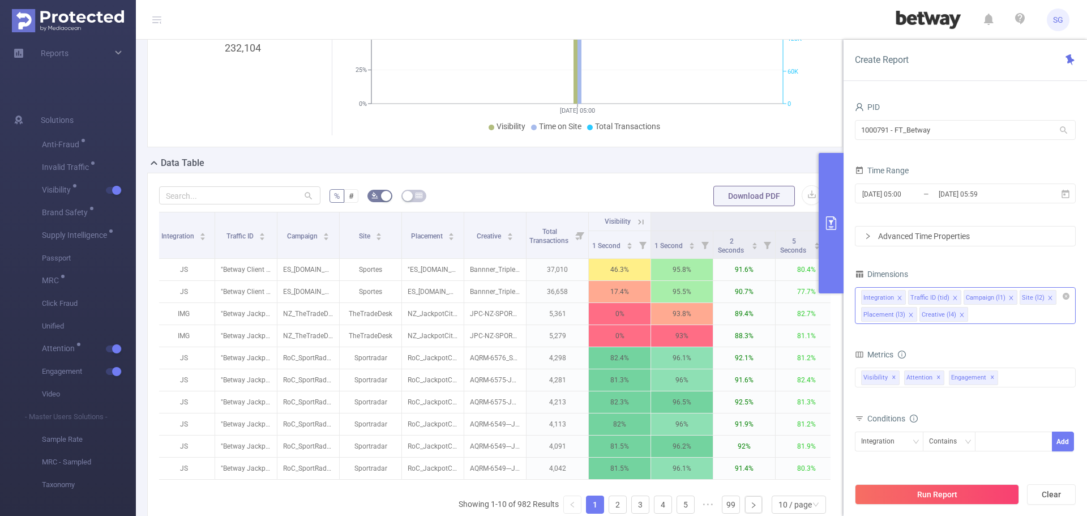
click at [922, 498] on button "Run Report" at bounding box center [937, 494] width 164 height 20
